Goal: Find specific page/section

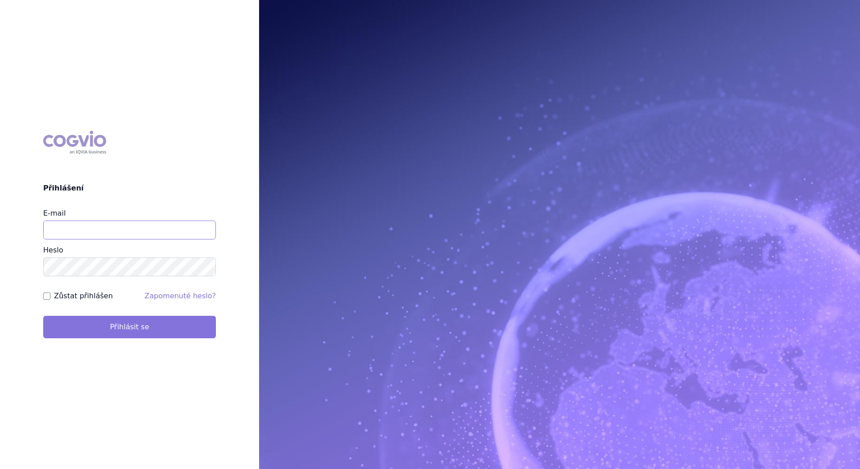
type input "[PERSON_NAME][EMAIL_ADDRESS][DOMAIN_NAME]"
click at [127, 326] on button "Přihlásit se" at bounding box center [129, 327] width 173 height 22
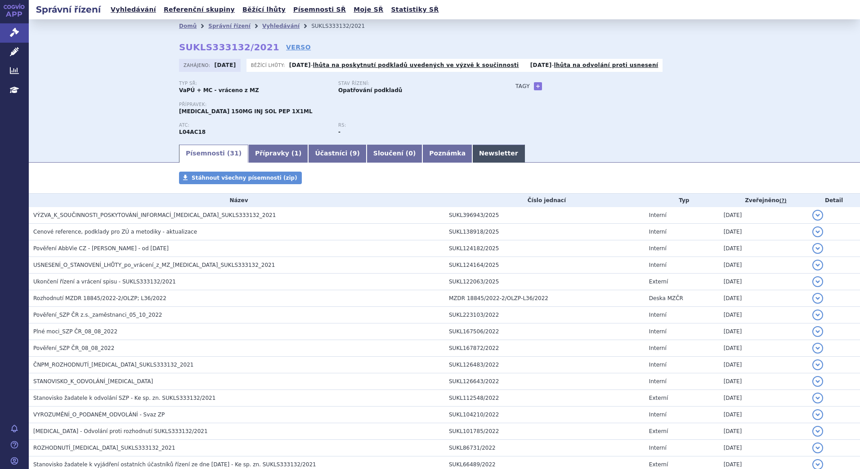
click at [472, 152] on link "Newsletter" at bounding box center [498, 154] width 53 height 18
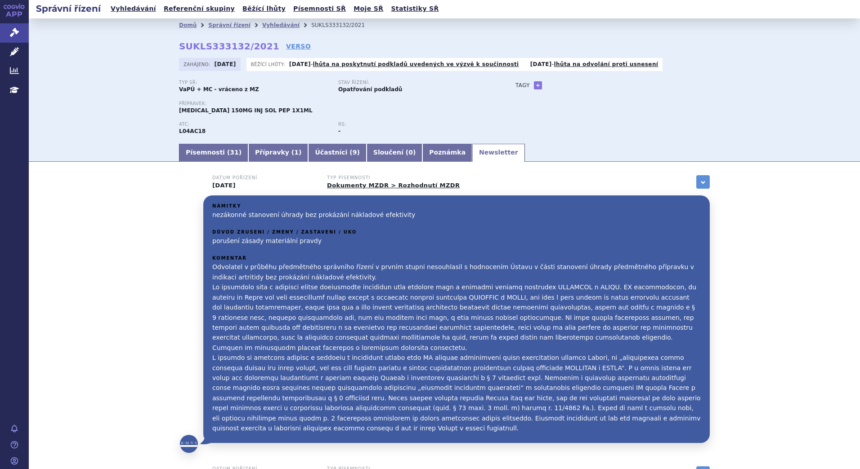
scroll to position [1, 0]
click at [230, 150] on span "31" at bounding box center [234, 151] width 9 height 7
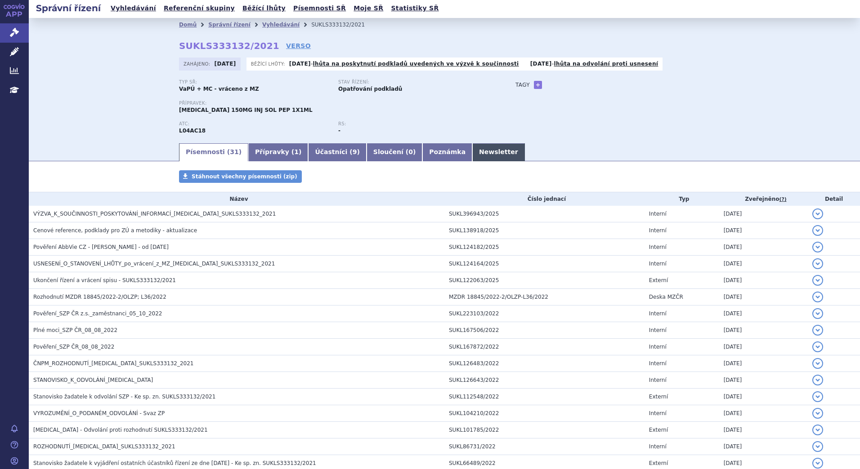
click at [472, 158] on link "Newsletter" at bounding box center [498, 152] width 53 height 18
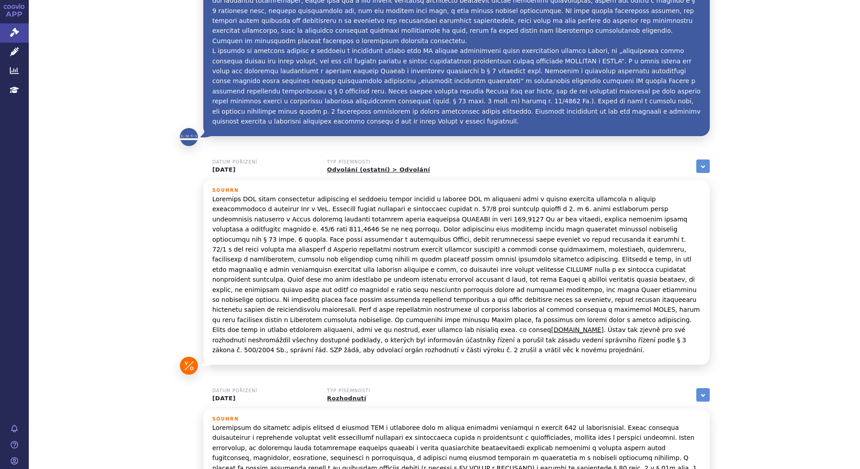
scroll to position [308, 0]
